Goal: Task Accomplishment & Management: Manage account settings

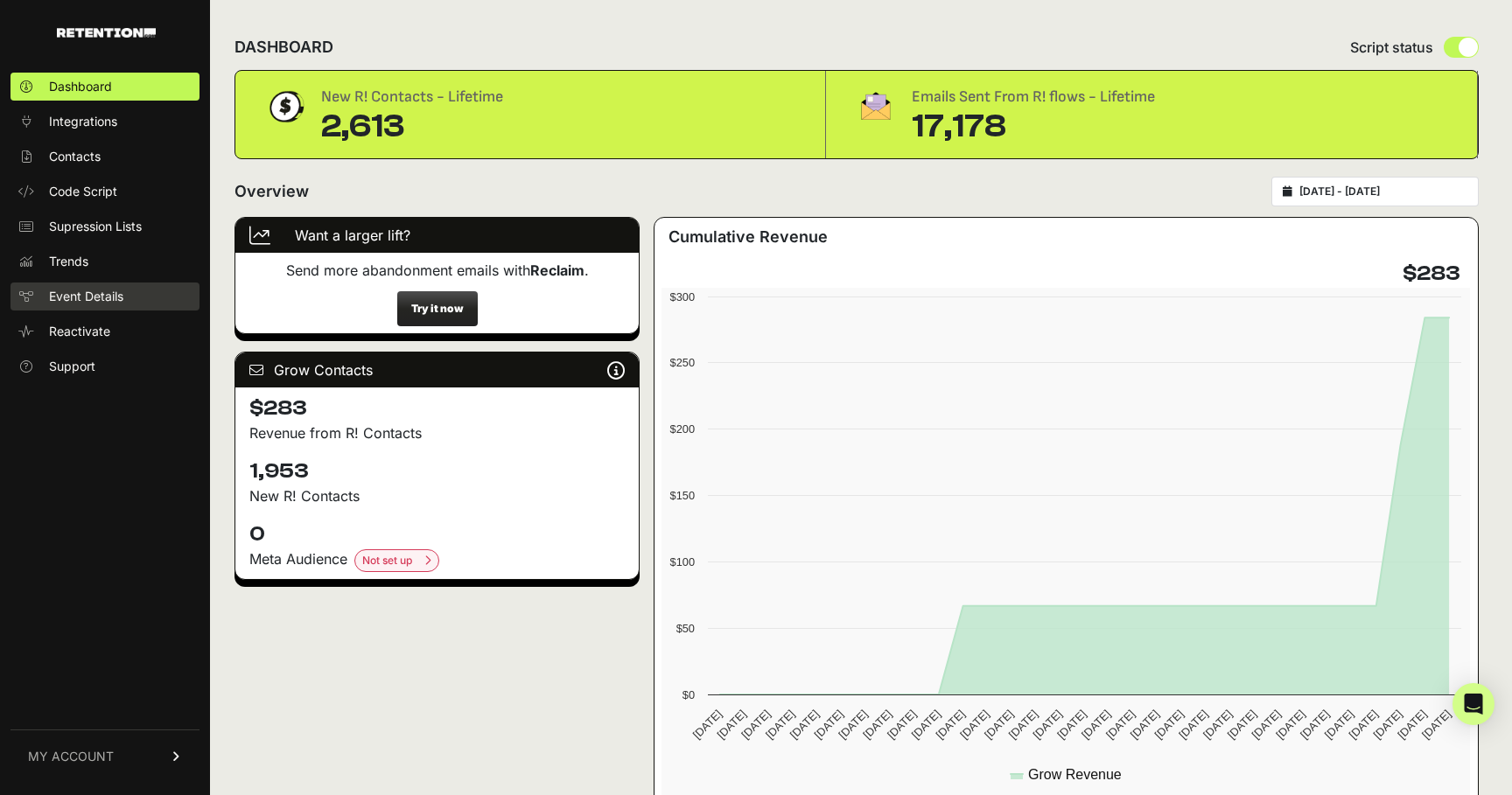
click at [81, 291] on span "Event Details" at bounding box center [86, 296] width 74 height 18
click at [92, 124] on span "Integrations" at bounding box center [83, 122] width 68 height 18
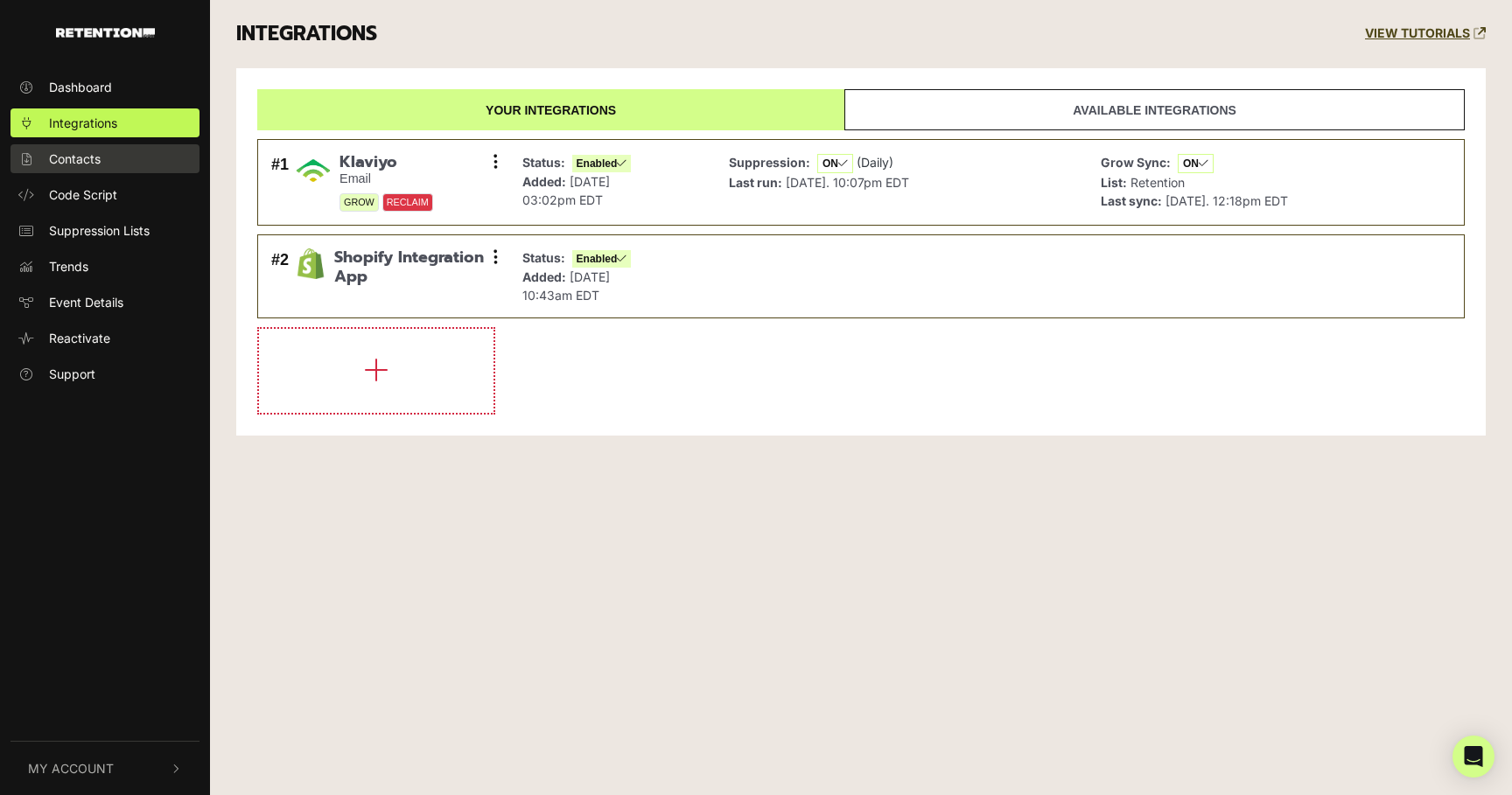
click at [91, 161] on span "Contacts" at bounding box center [75, 159] width 52 height 19
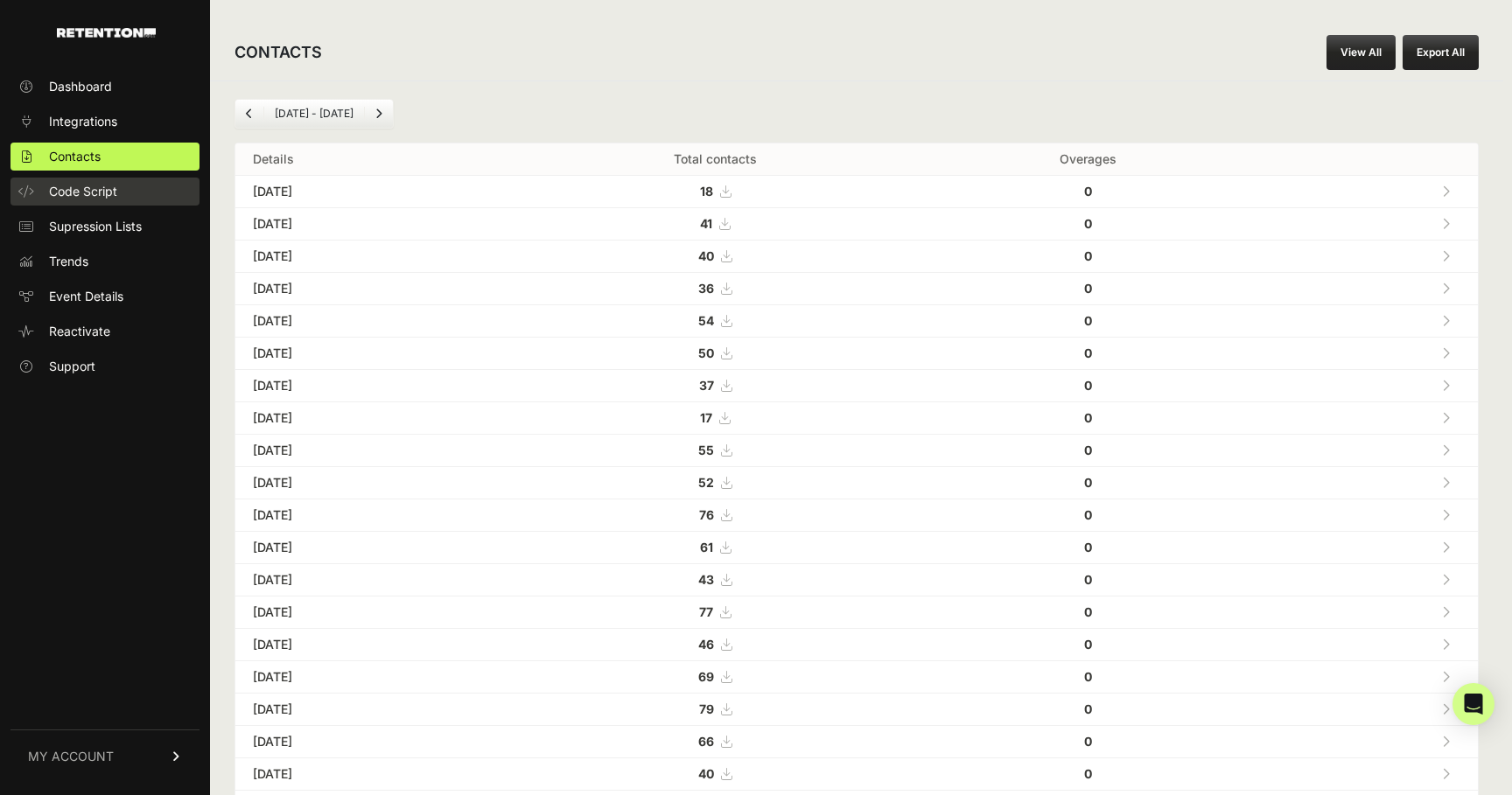
click at [89, 191] on span "Code Script" at bounding box center [83, 191] width 68 height 18
click at [87, 194] on span "Code Script" at bounding box center [83, 191] width 68 height 18
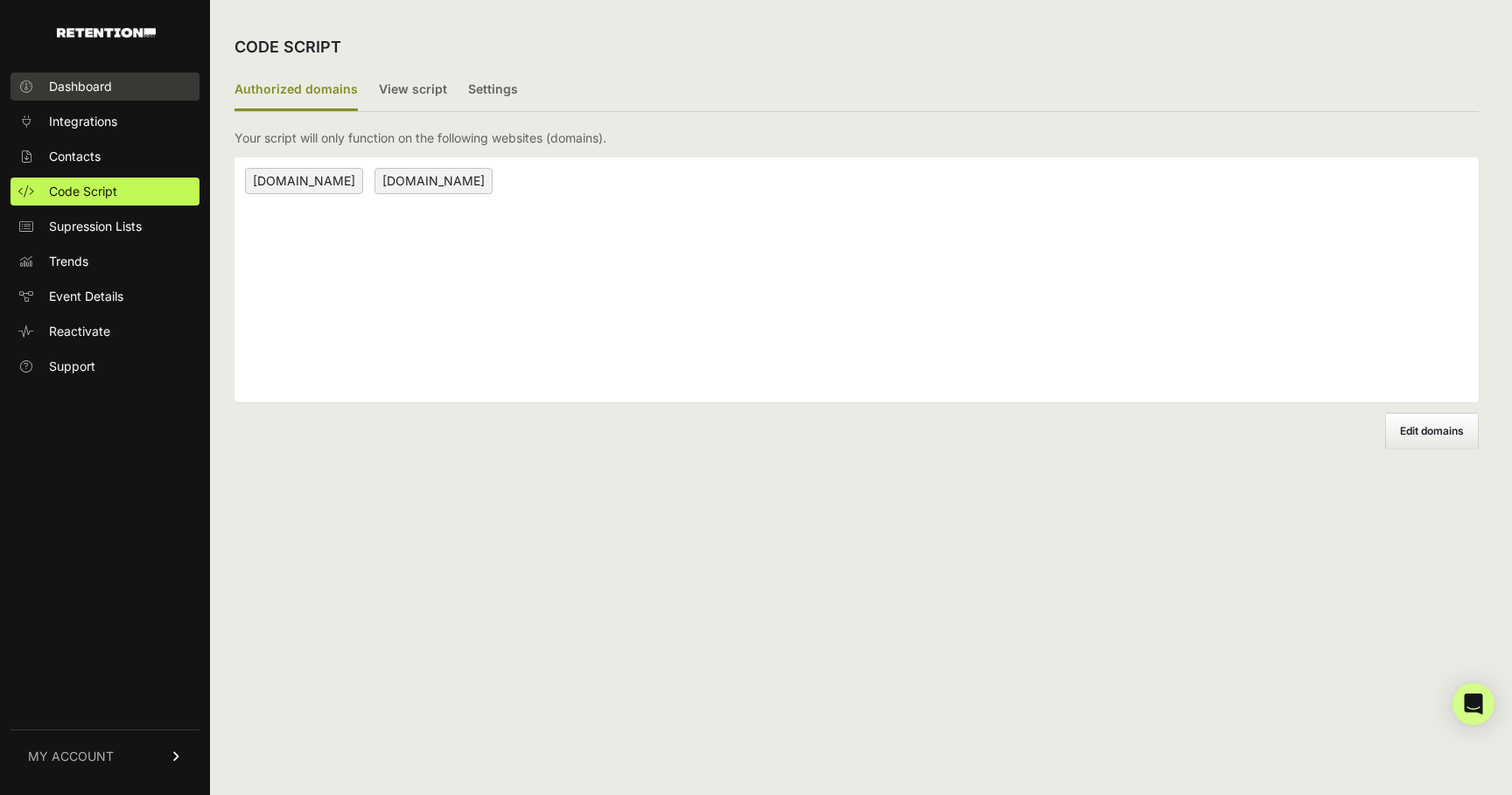
click at [64, 93] on span "Dashboard" at bounding box center [80, 86] width 63 height 18
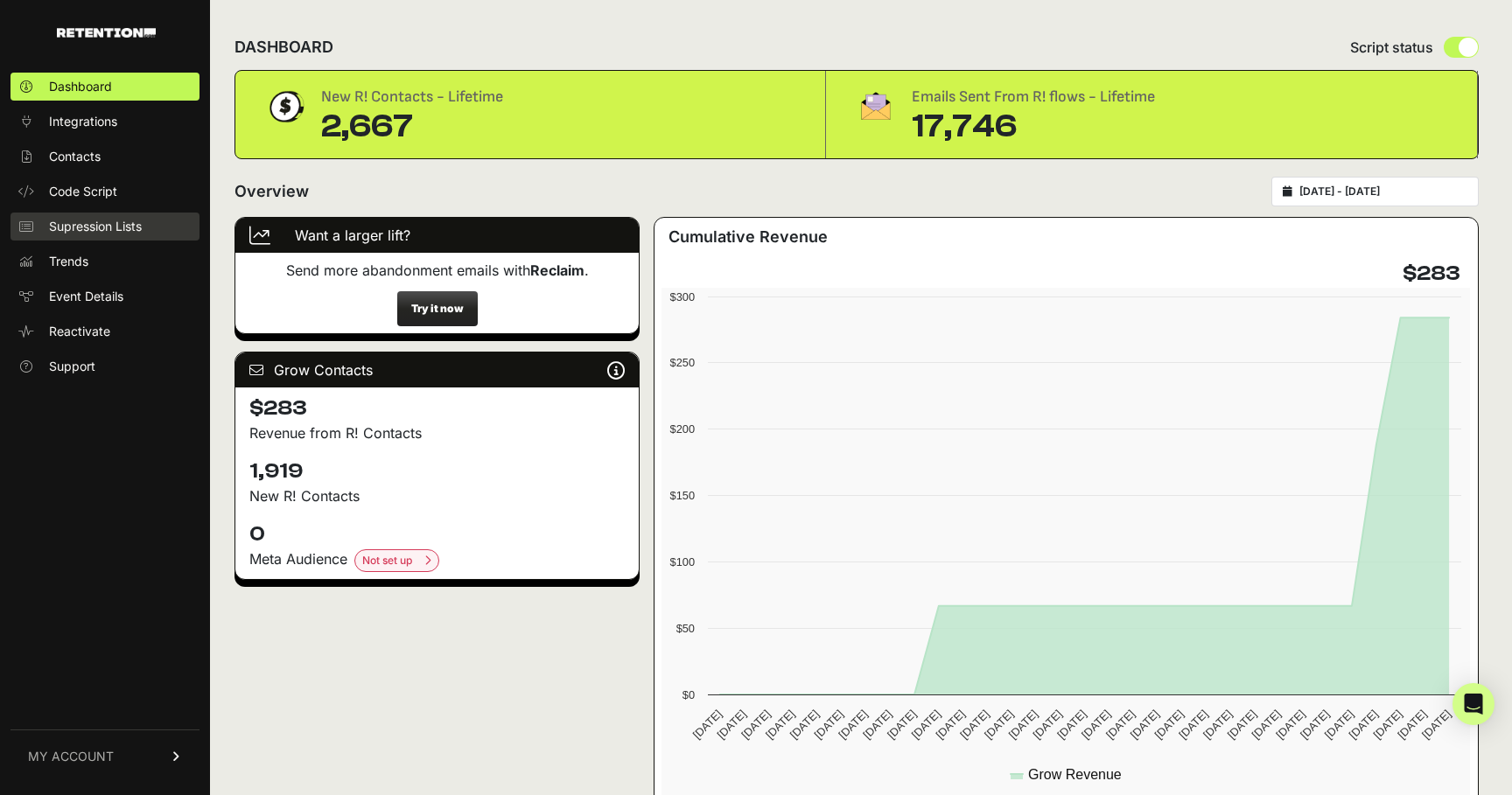
click at [105, 214] on link "Supression Lists" at bounding box center [105, 227] width 189 height 28
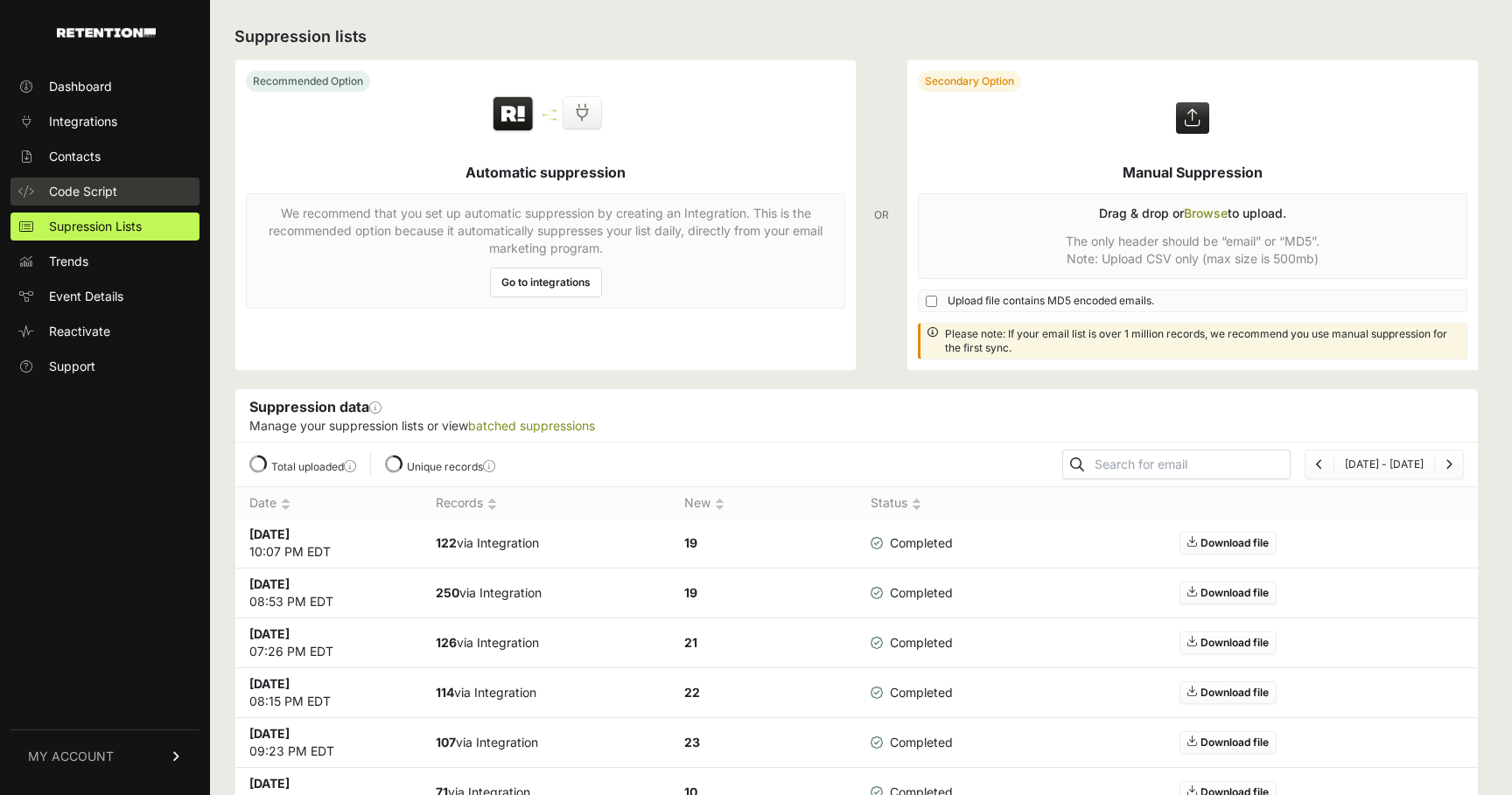
click at [113, 185] on span "Code Script" at bounding box center [83, 191] width 68 height 18
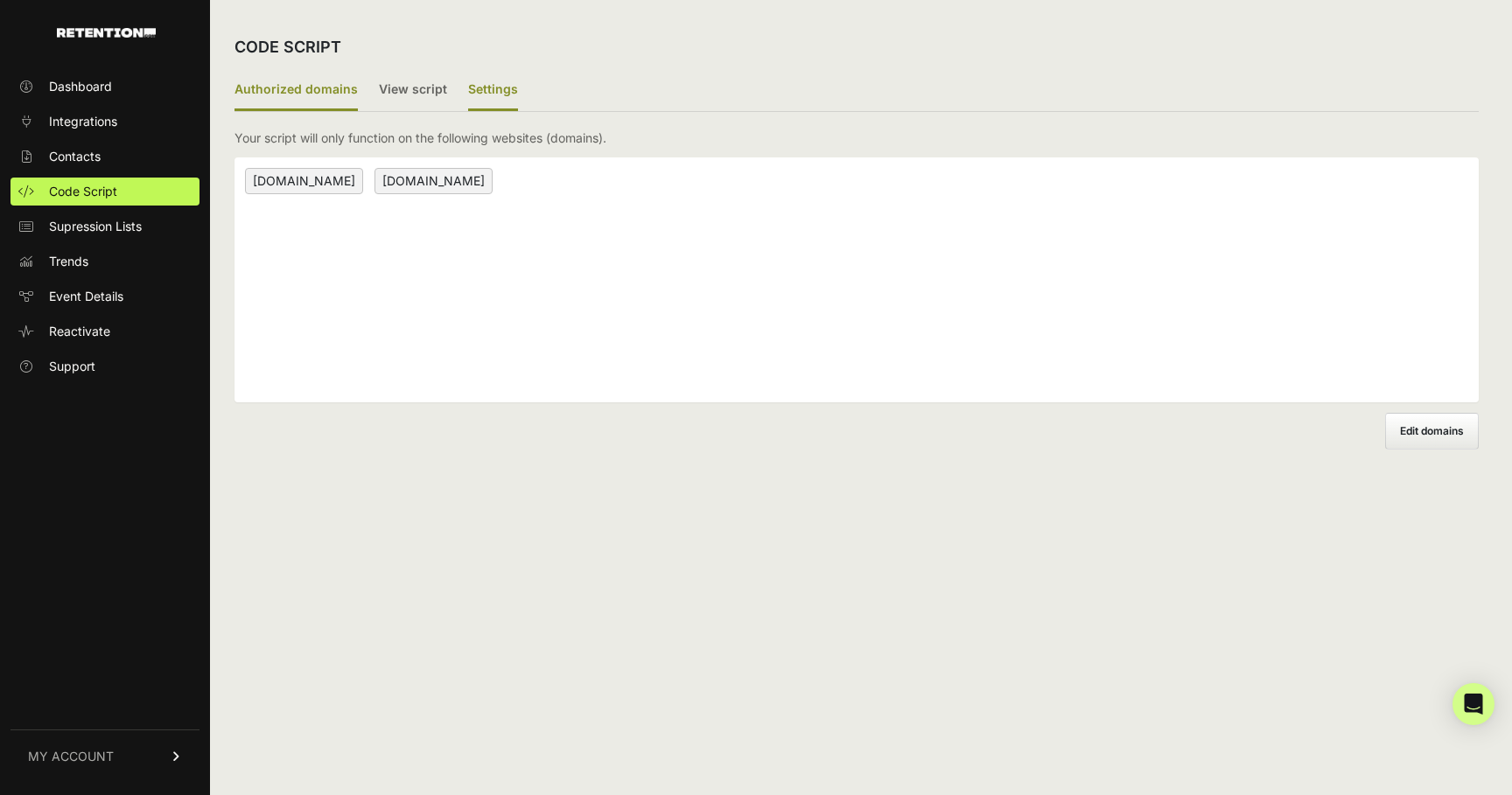
click at [490, 93] on label "Settings" at bounding box center [493, 90] width 50 height 41
click at [0, 0] on input "Settings" at bounding box center [0, 0] width 0 height 0
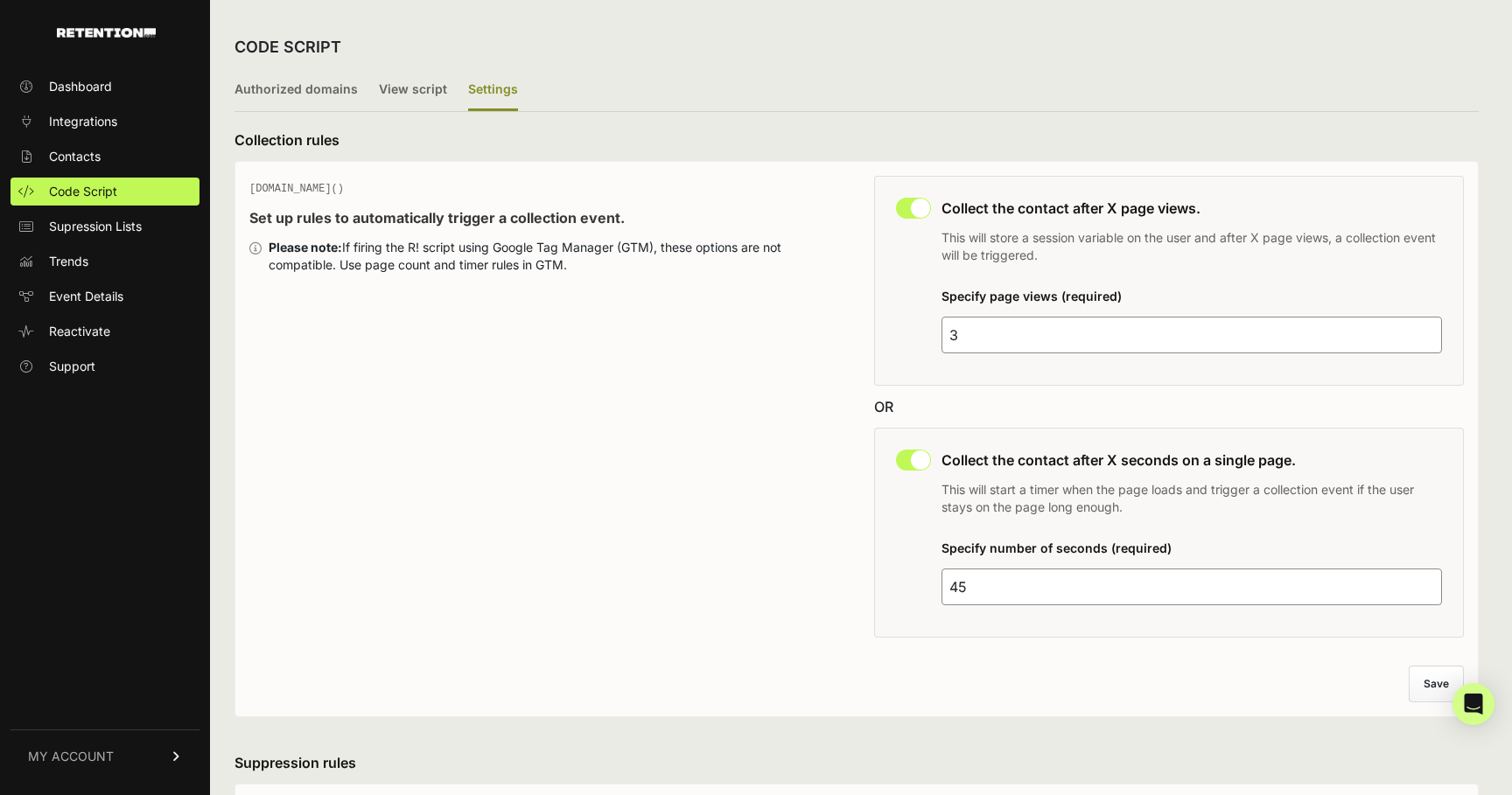
click at [931, 211] on div "This collection rule must be disabled in order to use Grow IQ. Collect the cont…" at bounding box center [1169, 281] width 589 height 210
click at [917, 211] on input "checkbox" at bounding box center [913, 208] width 35 height 21
checkbox input "false"
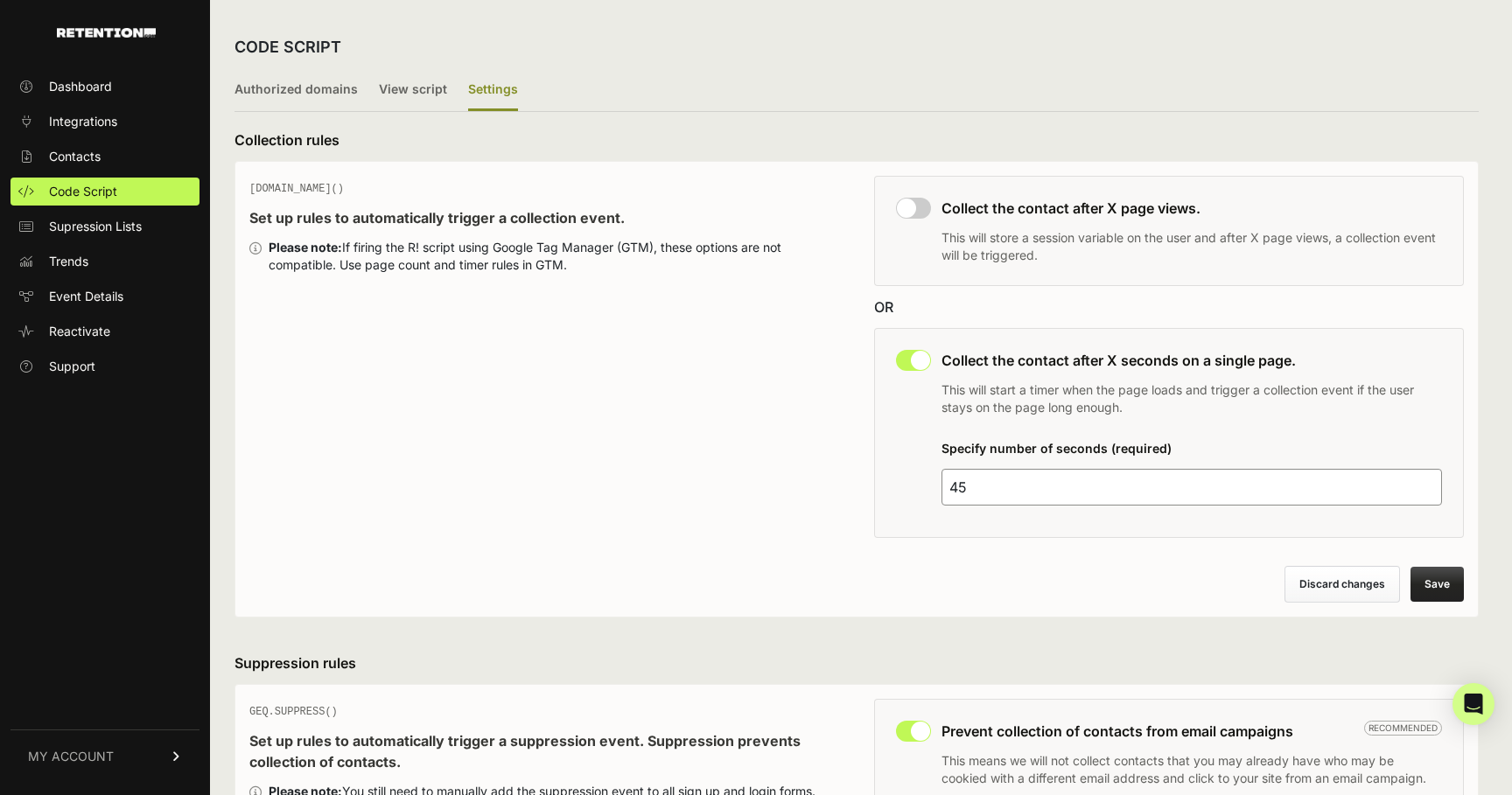
click at [909, 359] on input "checkbox" at bounding box center [913, 361] width 35 height 21
checkbox input "false"
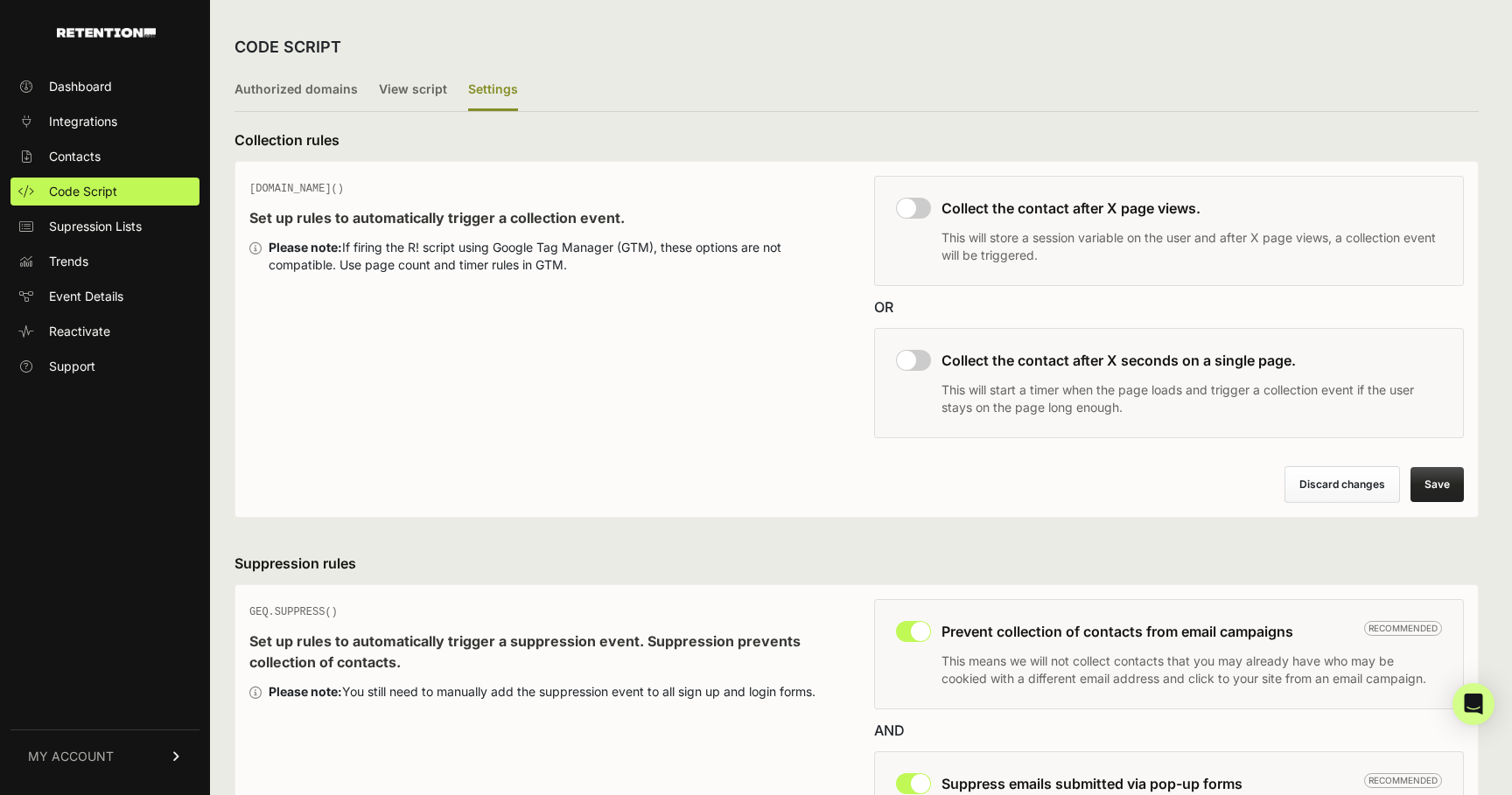
click at [1429, 490] on button "Save" at bounding box center [1437, 485] width 53 height 35
click at [109, 73] on link "Dashboard" at bounding box center [105, 86] width 189 height 28
